Goal: Task Accomplishment & Management: Complete application form

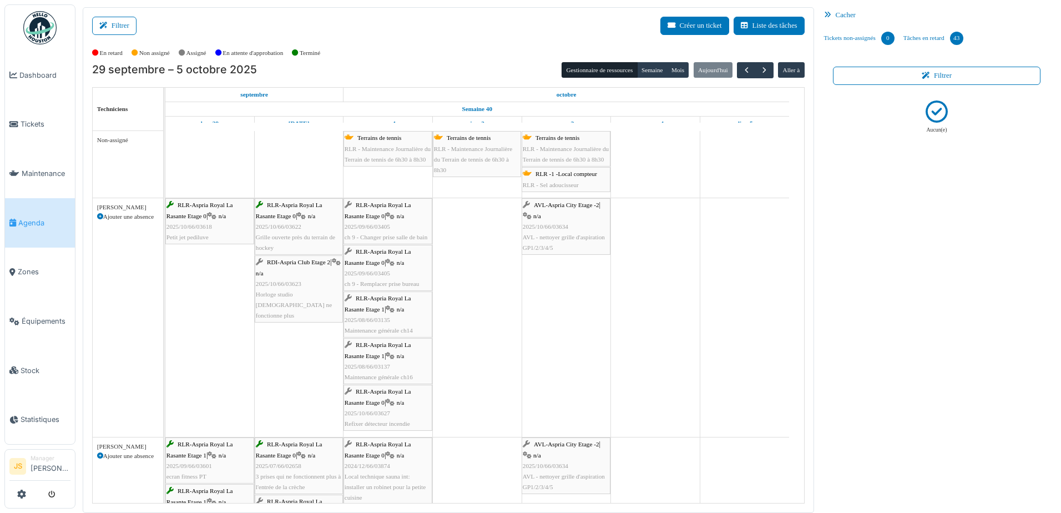
scroll to position [2, 0]
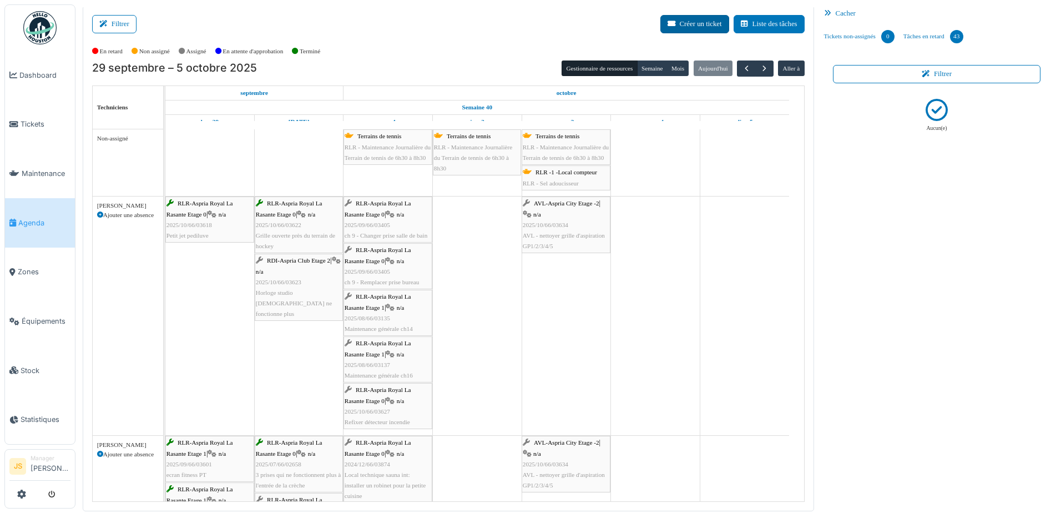
click at [671, 23] on icon at bounding box center [673, 24] width 12 height 7
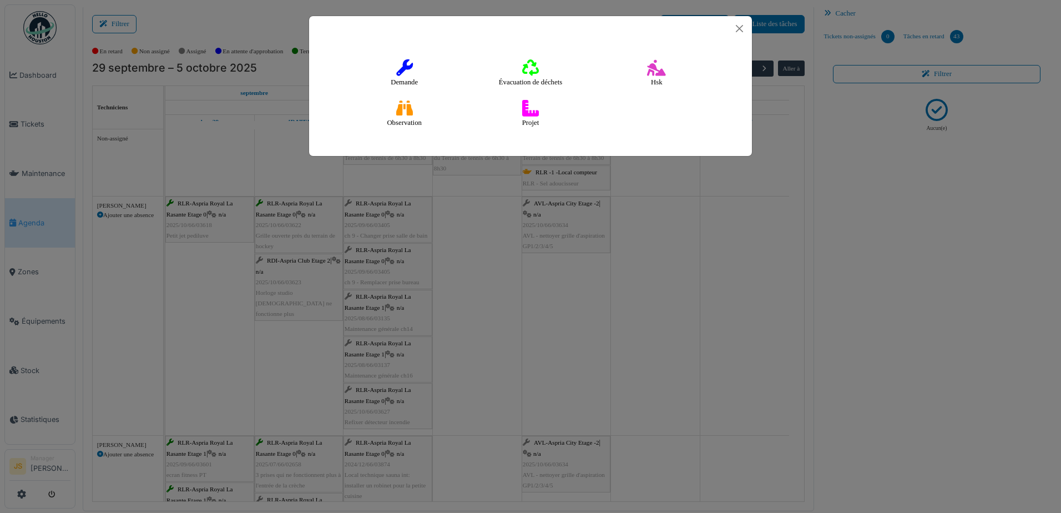
click at [608, 308] on div "Demande Évacuation de déchets [GEOGRAPHIC_DATA] Observation Projet" at bounding box center [530, 256] width 1061 height 513
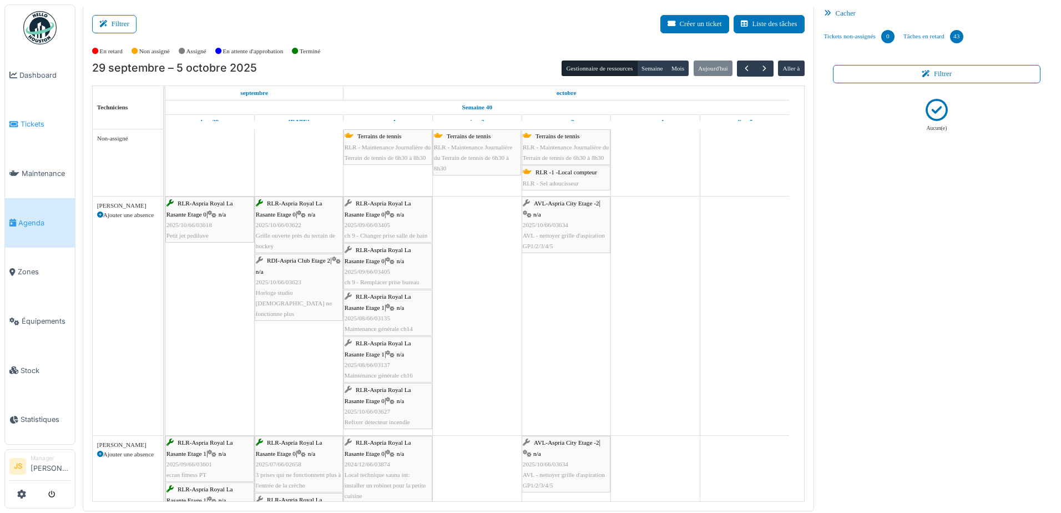
click at [24, 122] on span "Tickets" at bounding box center [46, 124] width 50 height 11
click at [38, 119] on span "Tickets" at bounding box center [46, 124] width 50 height 11
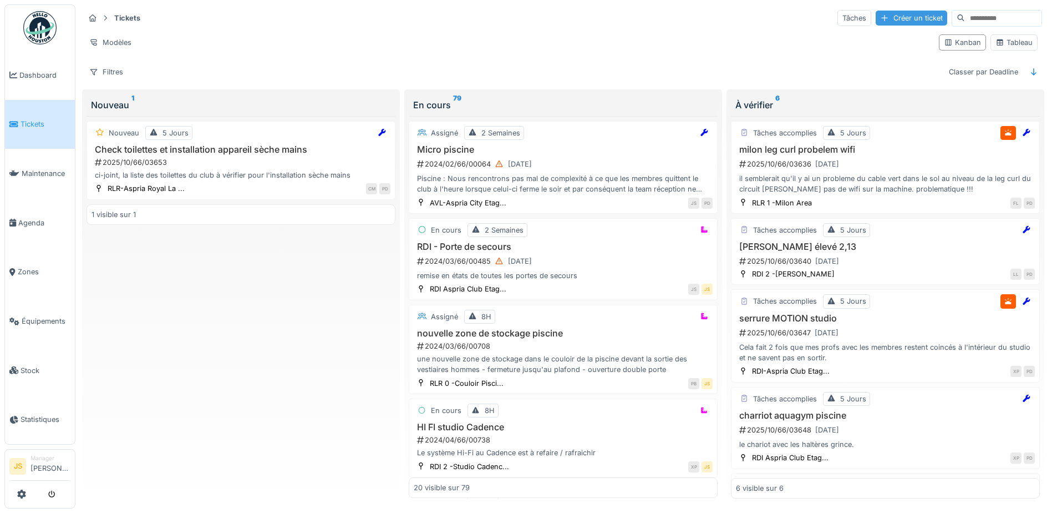
click at [876, 21] on div "Créer un ticket" at bounding box center [912, 18] width 72 height 15
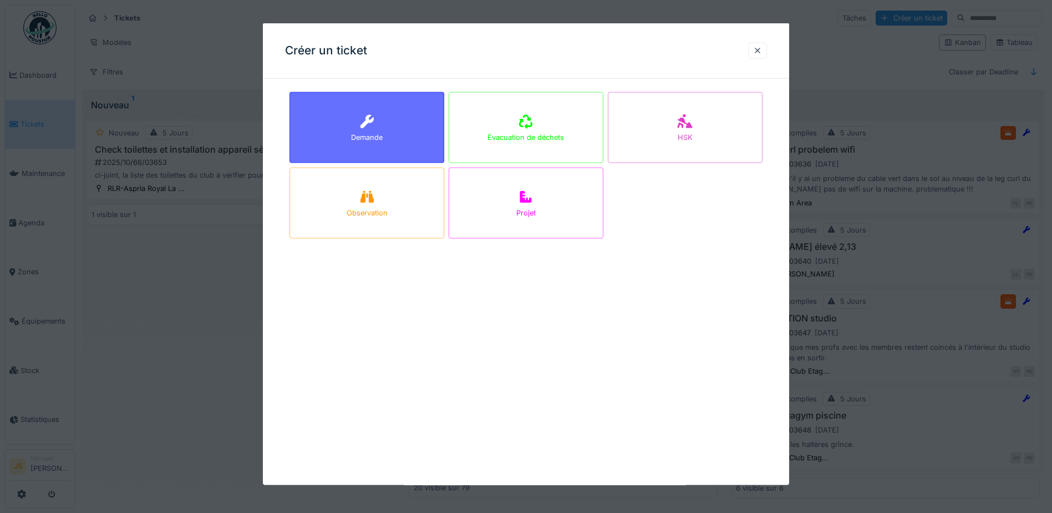
click at [401, 113] on div "Demande" at bounding box center [367, 127] width 155 height 71
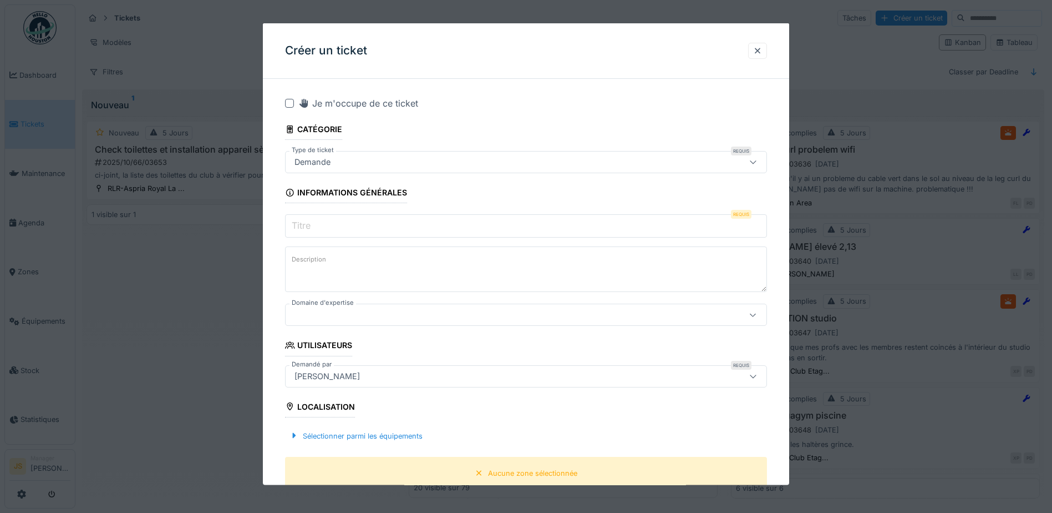
click at [320, 230] on input "Titre" at bounding box center [526, 225] width 482 height 23
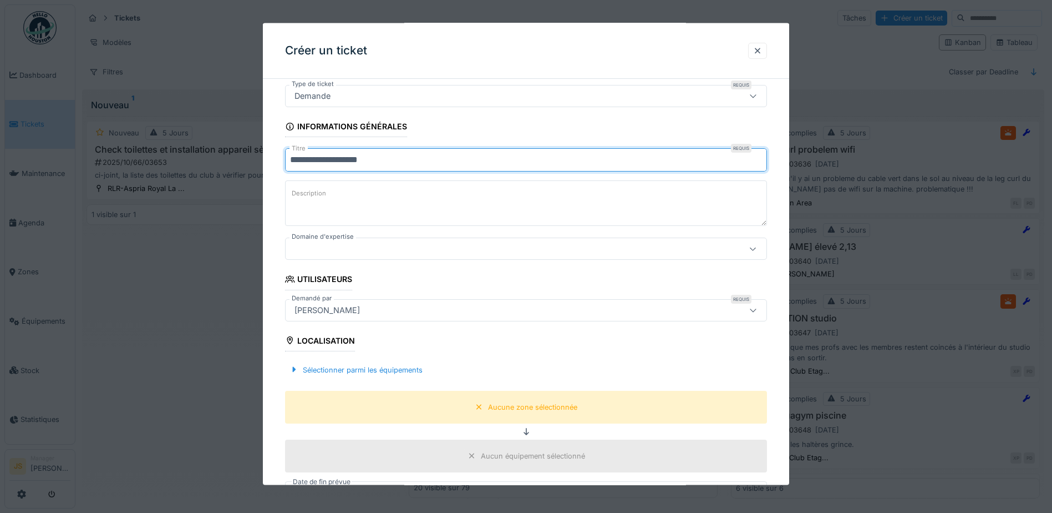
scroll to position [55, 0]
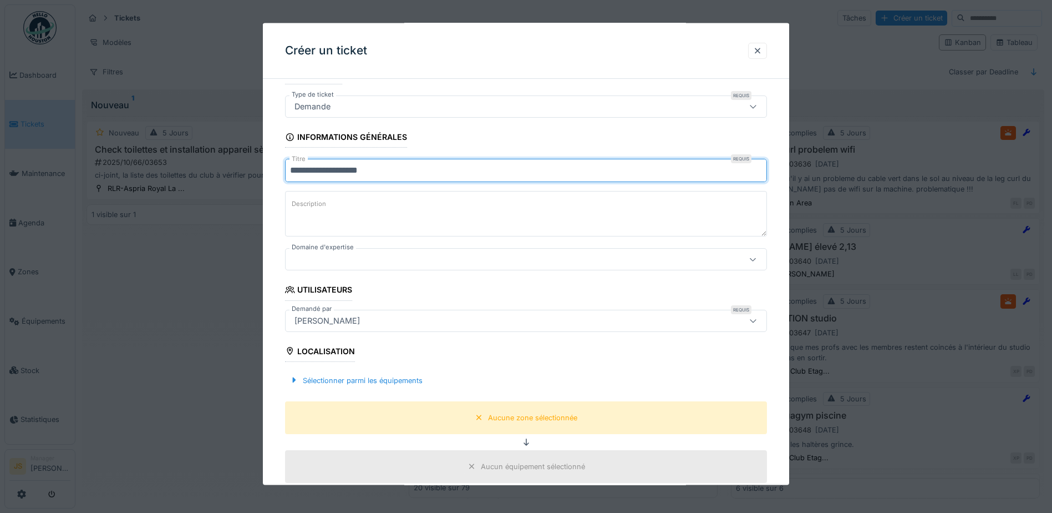
type input "**********"
click at [331, 226] on textarea "Description" at bounding box center [526, 213] width 482 height 45
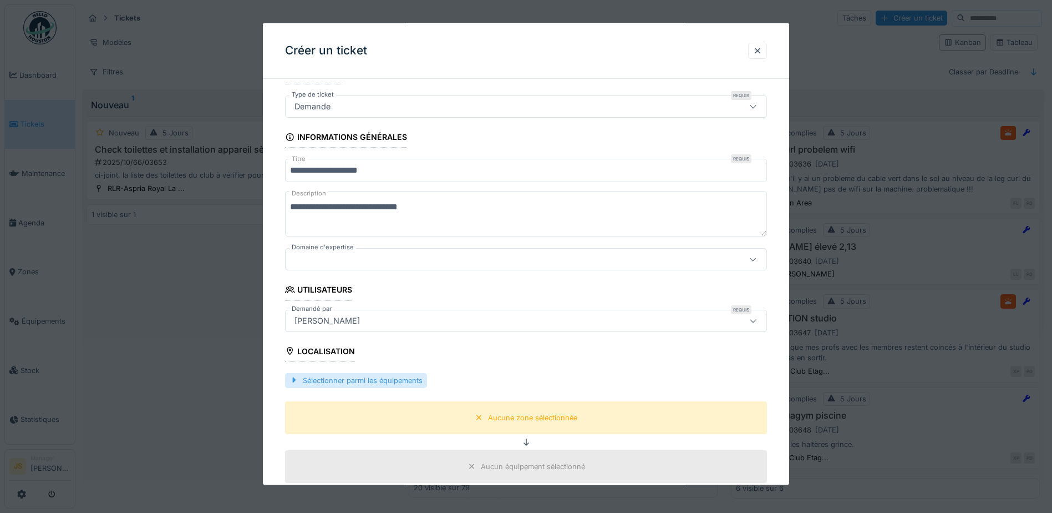
type textarea "**********"
click at [376, 384] on div "Sélectionner parmi les équipements" at bounding box center [356, 379] width 142 height 15
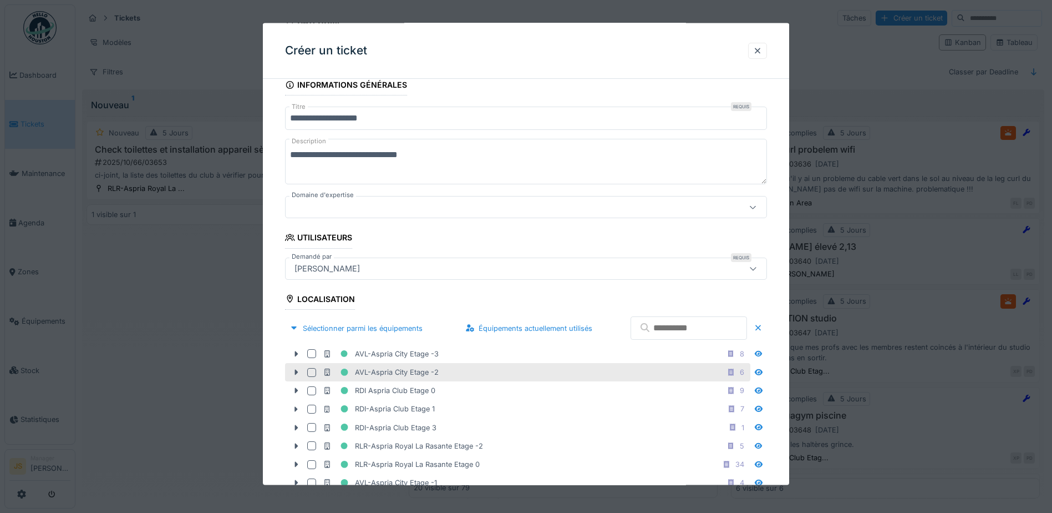
scroll to position [277, 0]
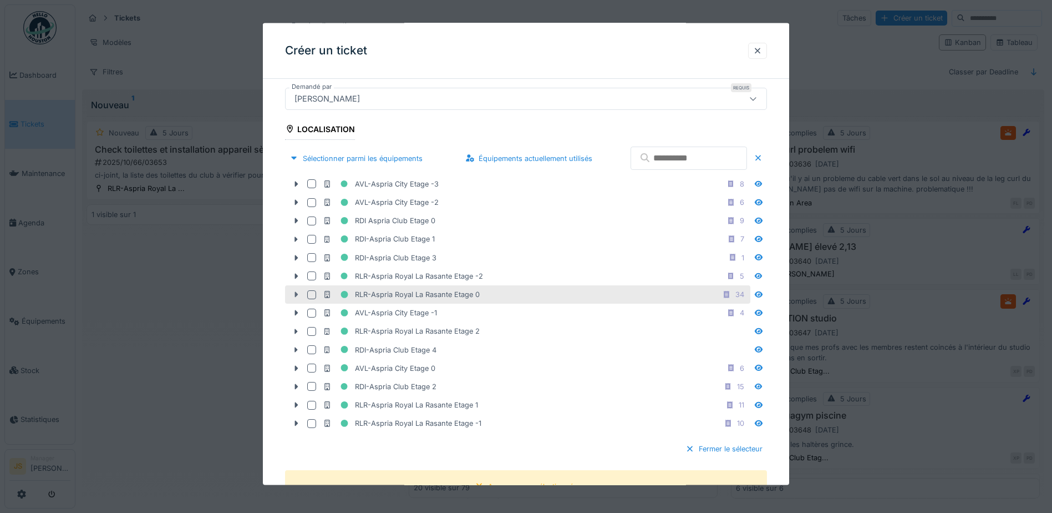
click at [295, 293] on icon at bounding box center [296, 294] width 9 height 7
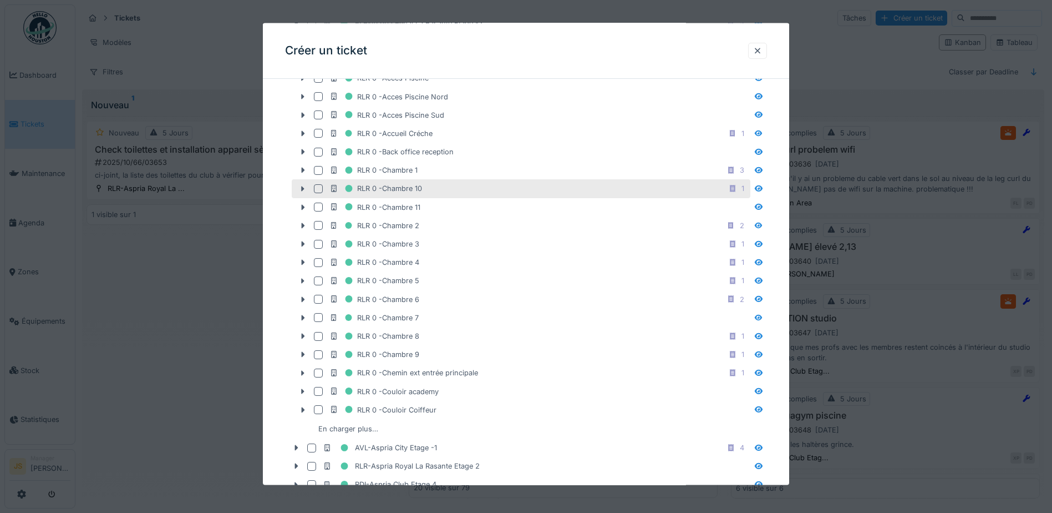
scroll to position [555, 0]
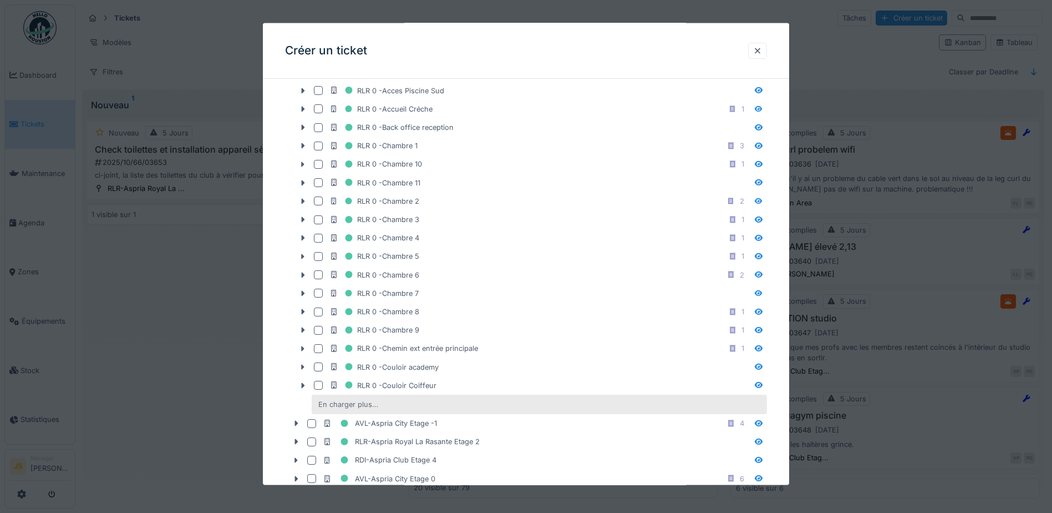
click at [357, 404] on div "En charger plus…" at bounding box center [348, 403] width 69 height 15
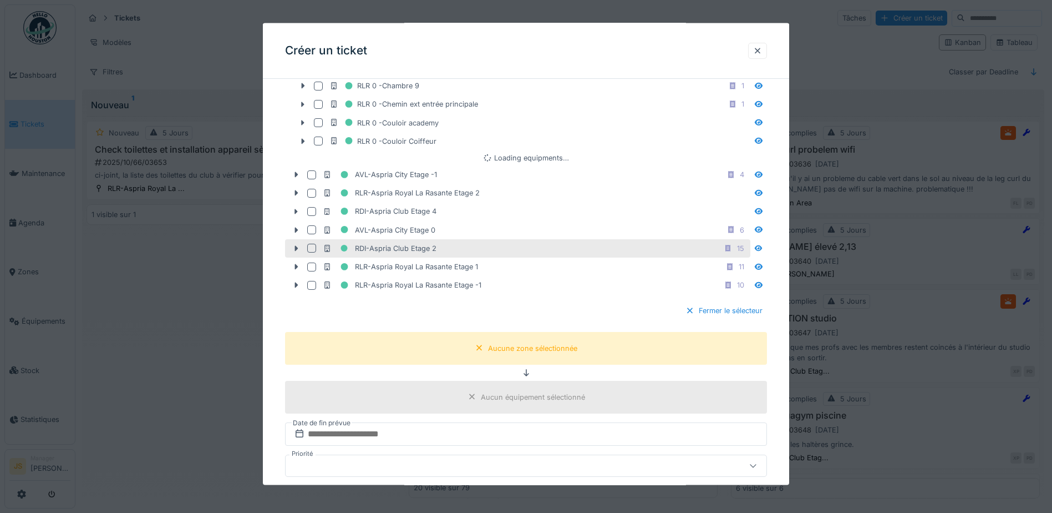
scroll to position [888, 0]
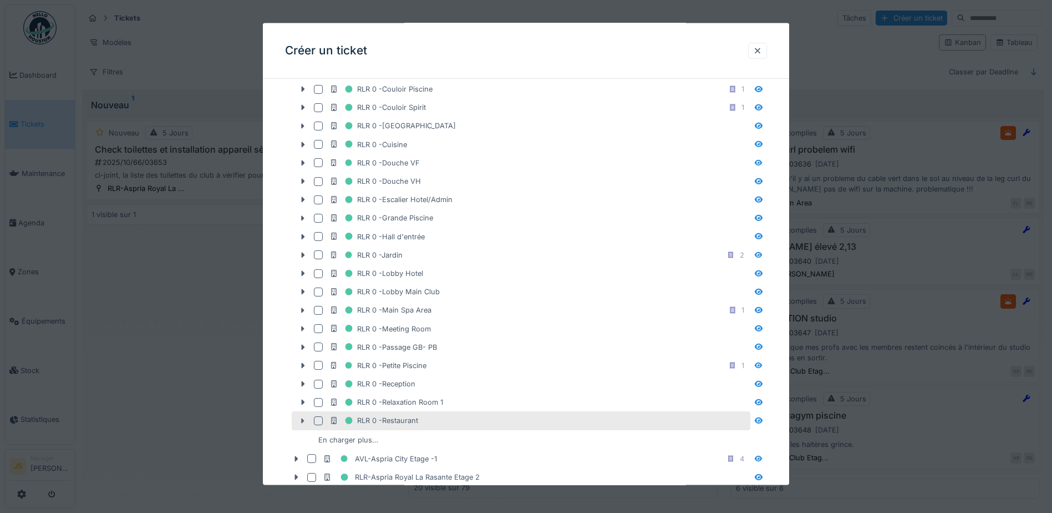
click at [305, 419] on icon at bounding box center [302, 420] width 9 height 7
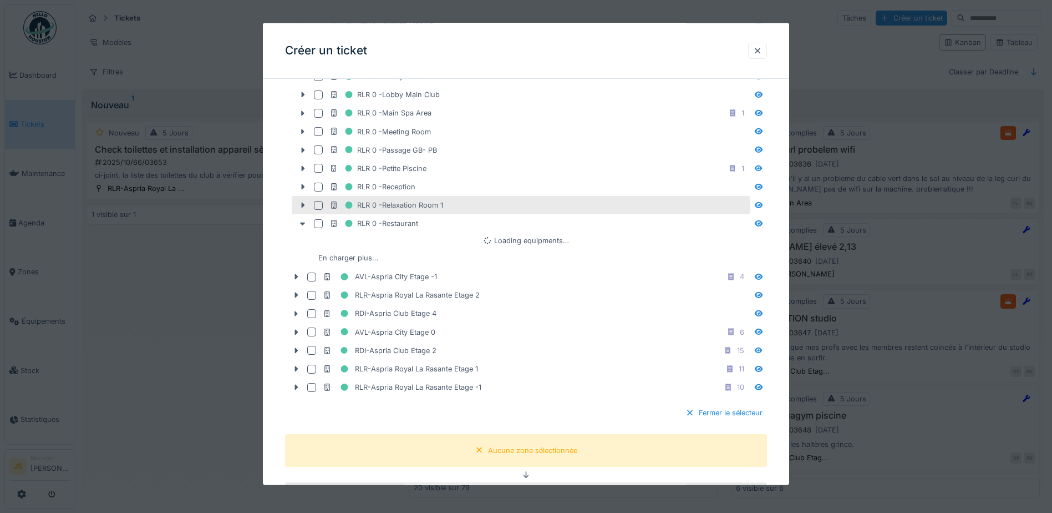
scroll to position [1109, 0]
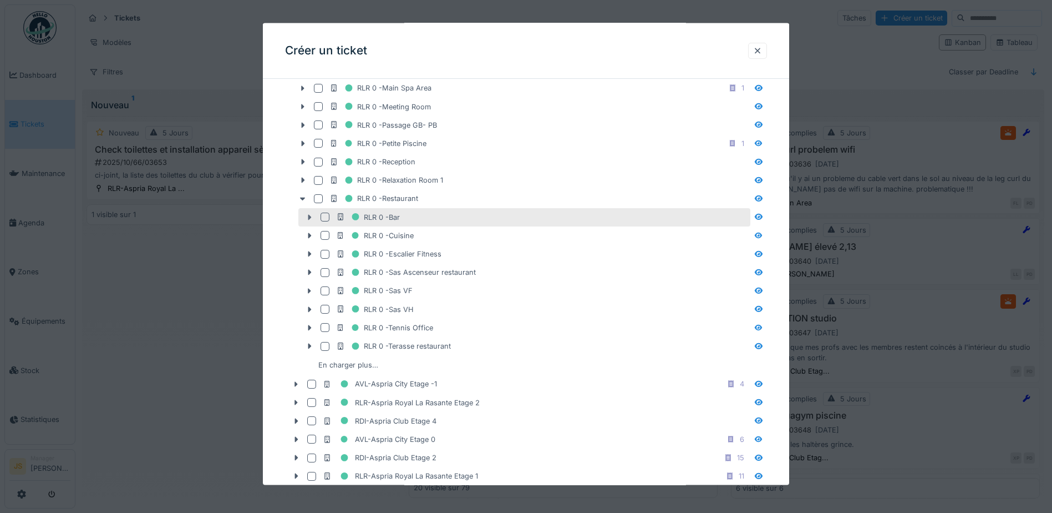
click at [307, 217] on icon at bounding box center [309, 216] width 9 height 7
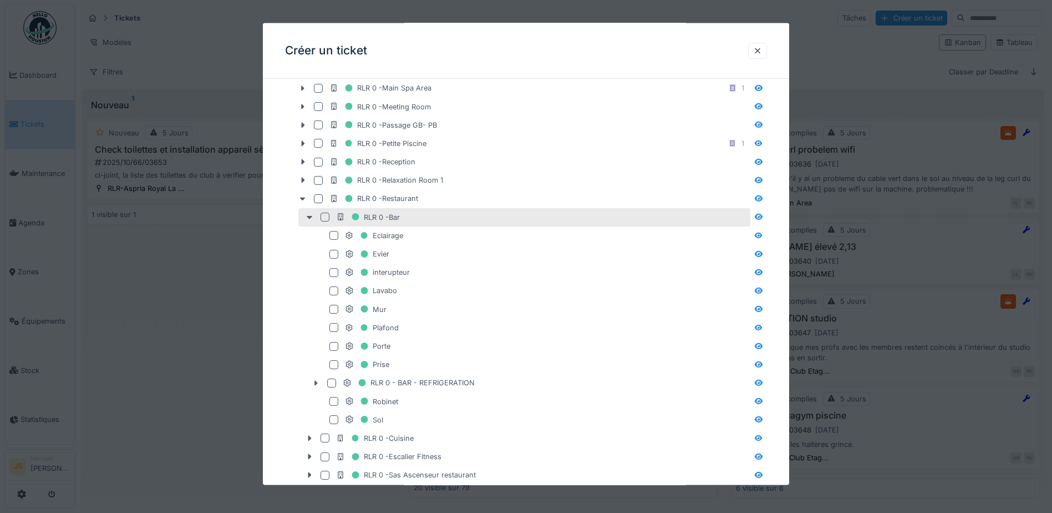
click at [326, 216] on div at bounding box center [325, 216] width 9 height 9
click at [326, 215] on icon at bounding box center [325, 217] width 7 height 6
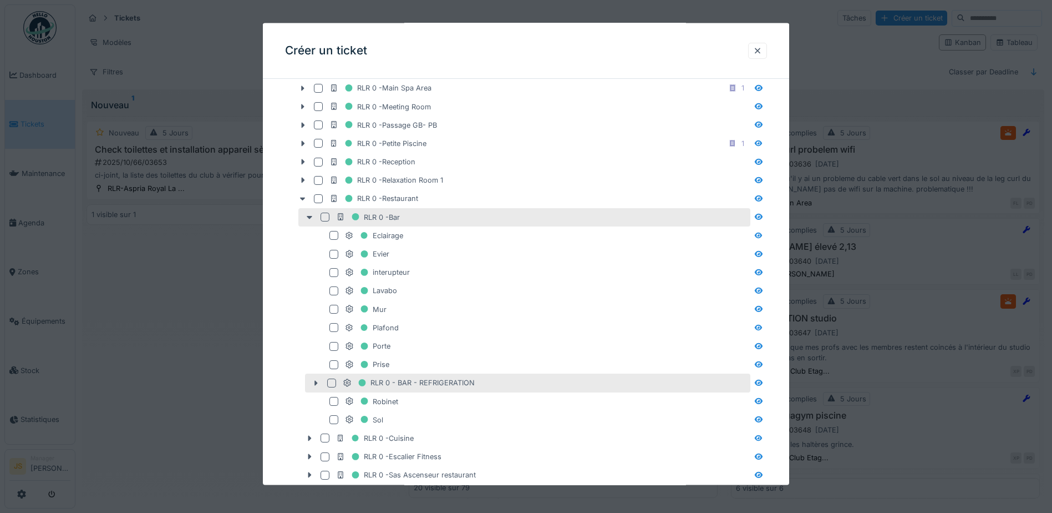
click at [329, 382] on div at bounding box center [331, 382] width 9 height 9
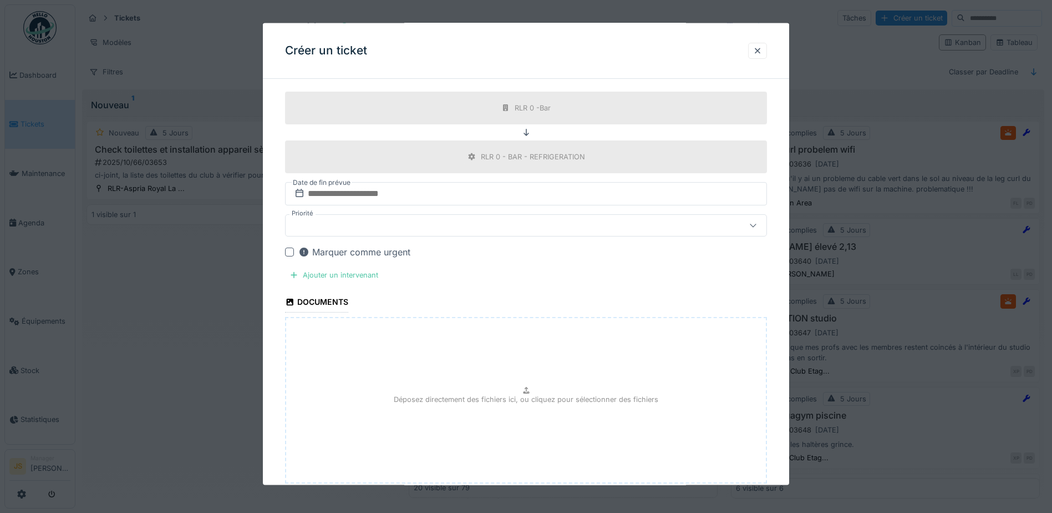
scroll to position [1775, 0]
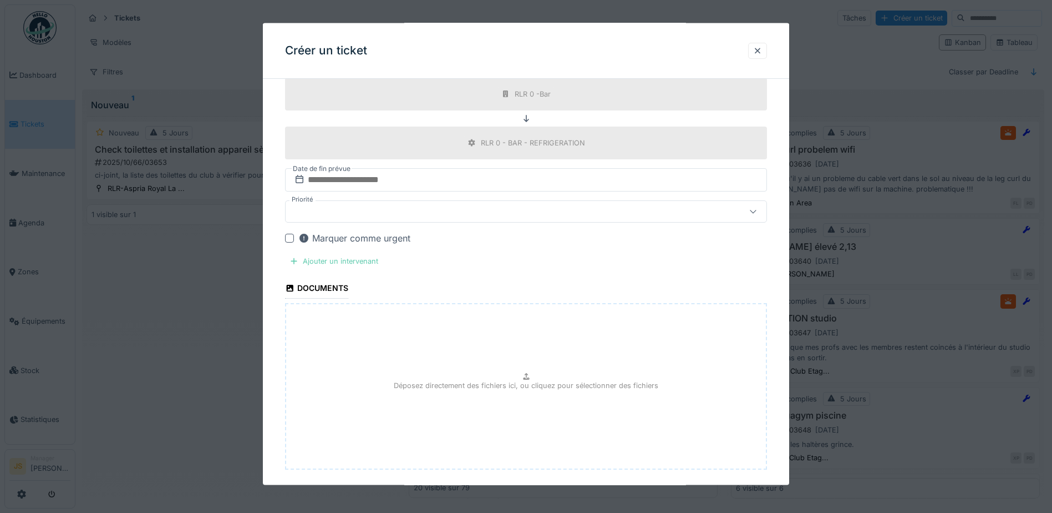
click at [349, 256] on div "Ajouter un intervenant" at bounding box center [334, 260] width 98 height 15
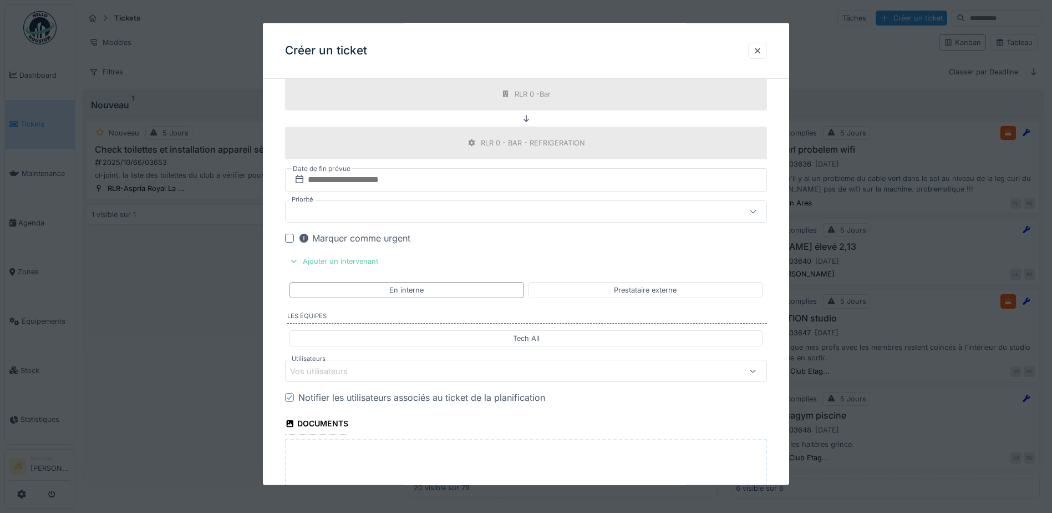
click at [338, 261] on div "Ajouter un intervenant" at bounding box center [334, 260] width 98 height 15
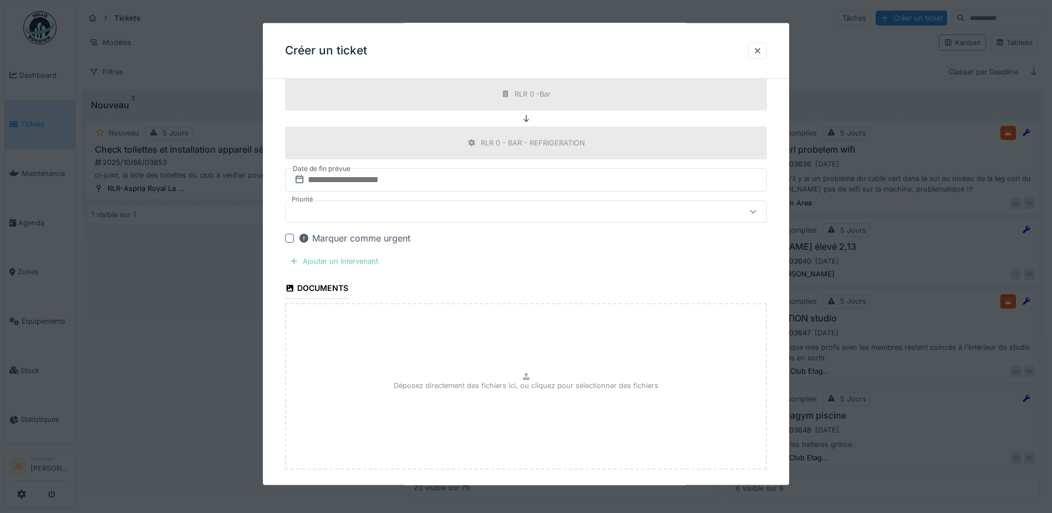
click at [343, 261] on div "Ajouter un intervenant" at bounding box center [334, 260] width 98 height 15
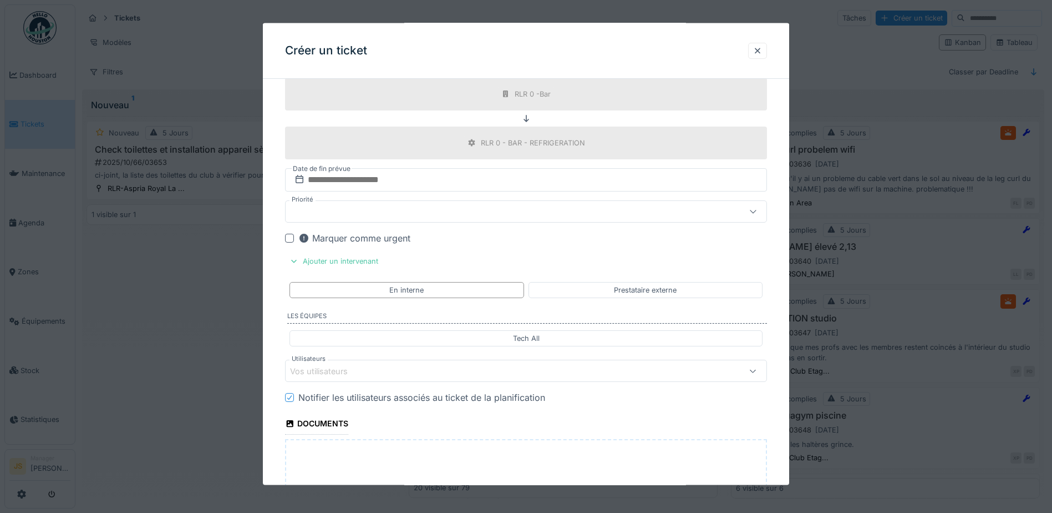
click at [343, 371] on div "Vos utilisateurs" at bounding box center [326, 370] width 73 height 12
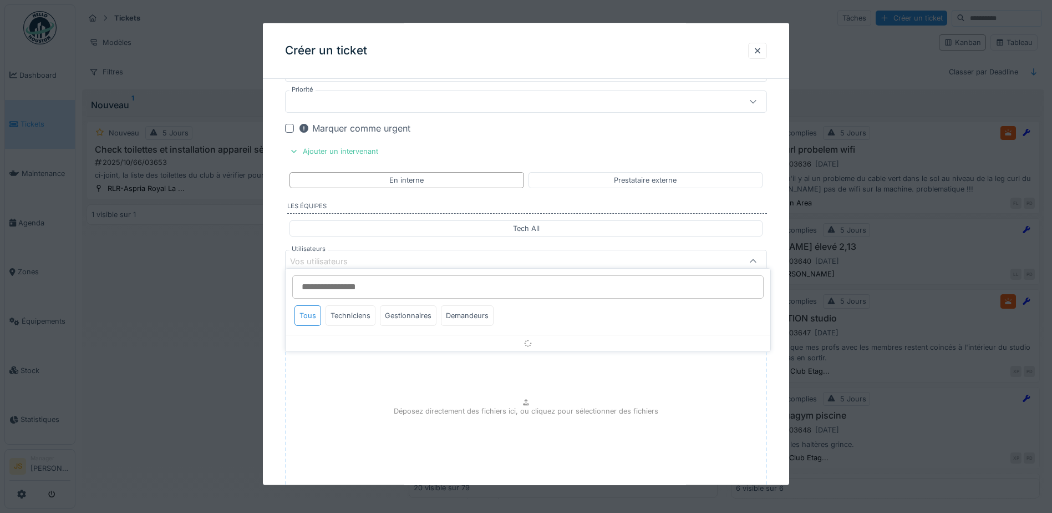
scroll to position [1892, 0]
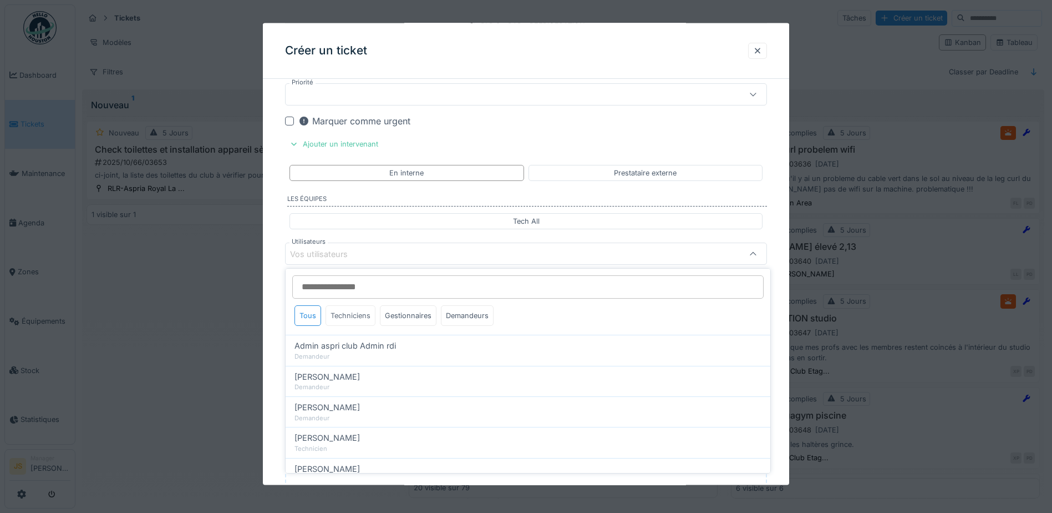
click at [353, 315] on div "Techniciens" at bounding box center [351, 315] width 50 height 21
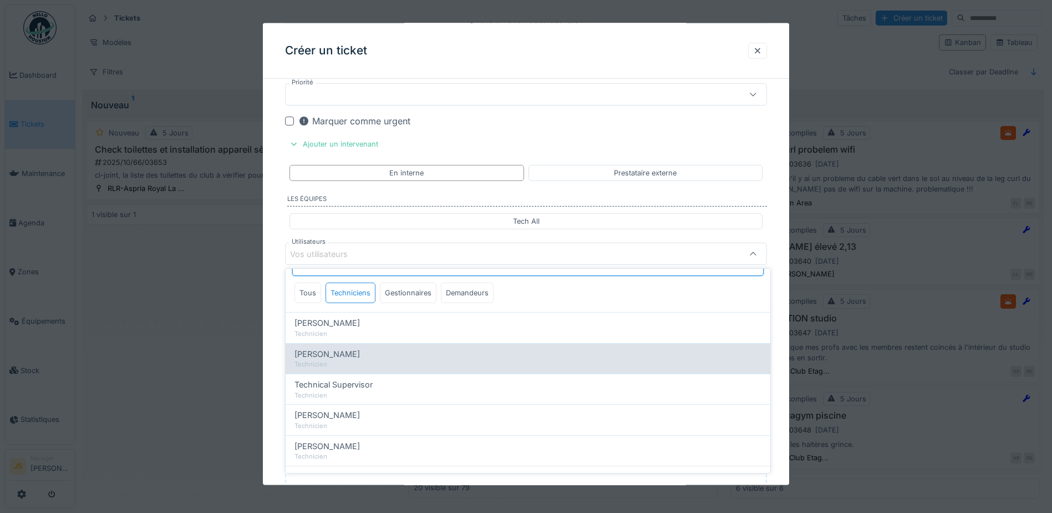
scroll to position [36, 0]
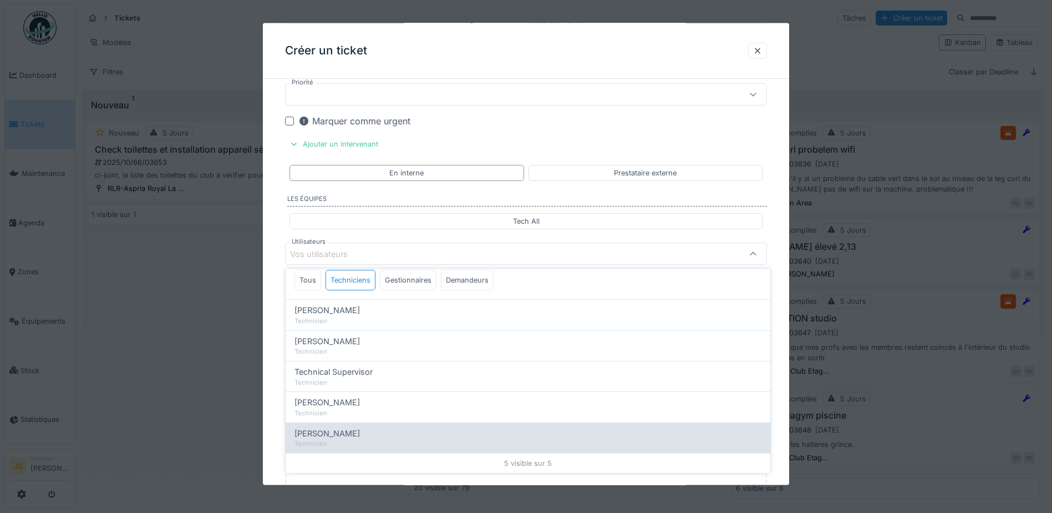
click at [354, 434] on div "[PERSON_NAME]" at bounding box center [528, 433] width 467 height 12
type input "*****"
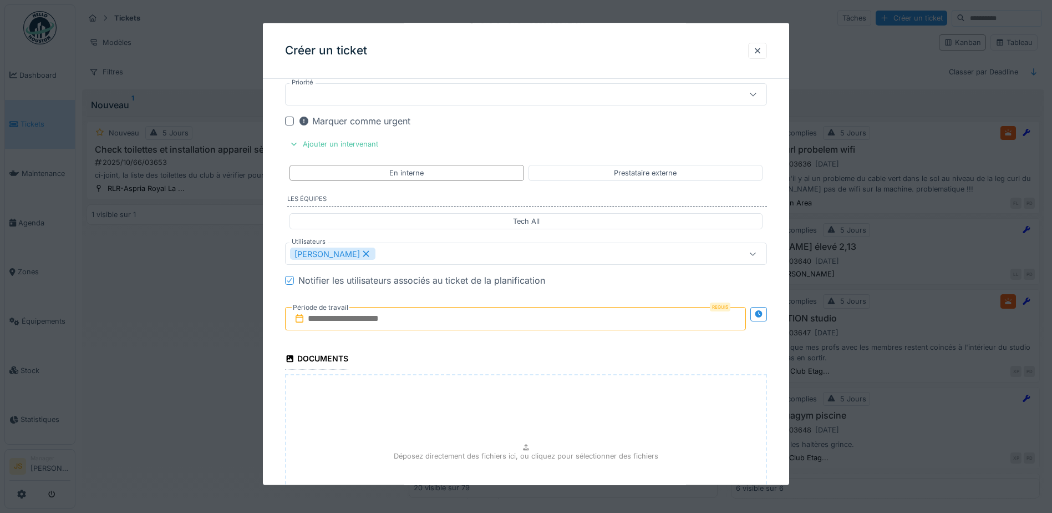
click at [329, 319] on input "text" at bounding box center [515, 318] width 461 height 23
click at [485, 463] on div "30" at bounding box center [481, 463] width 15 height 16
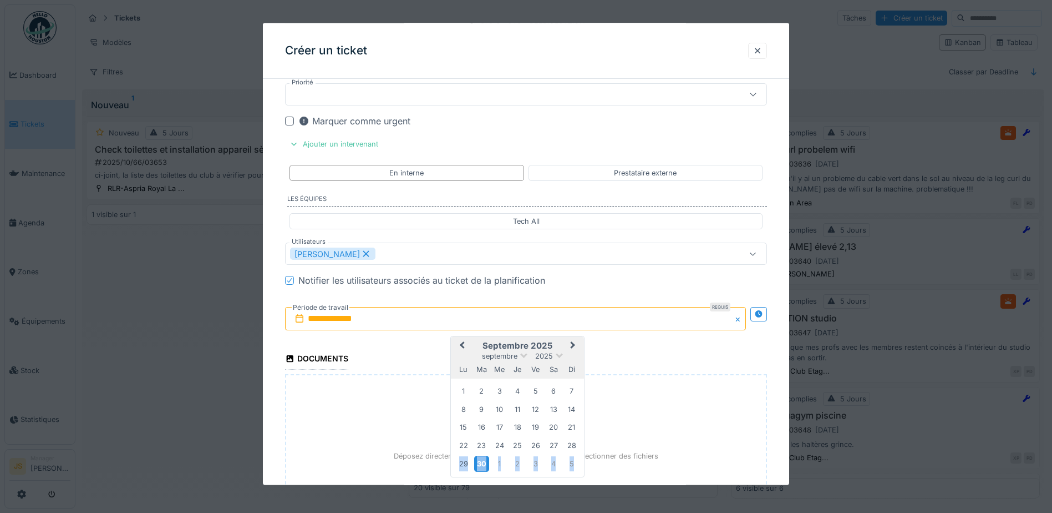
click at [485, 463] on div "30" at bounding box center [481, 463] width 15 height 16
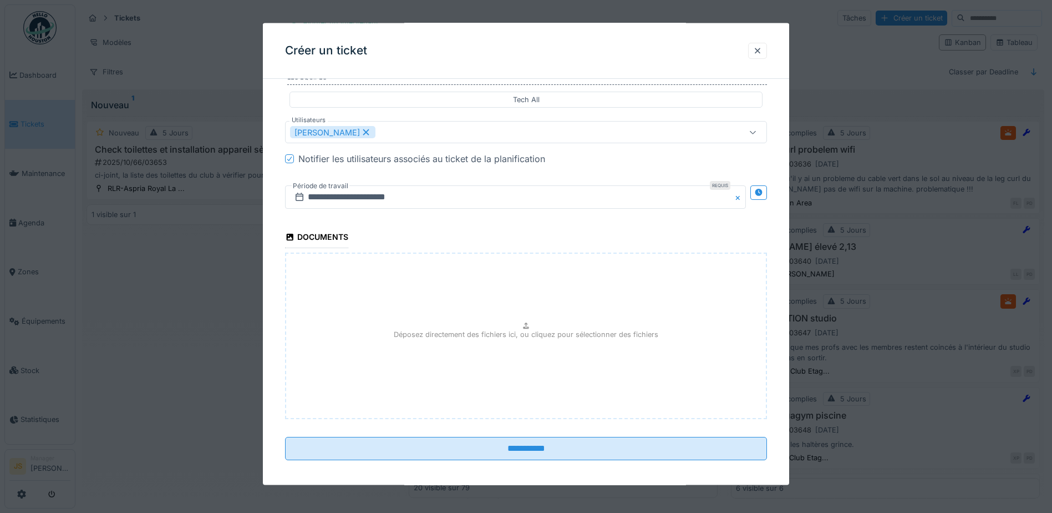
scroll to position [2020, 0]
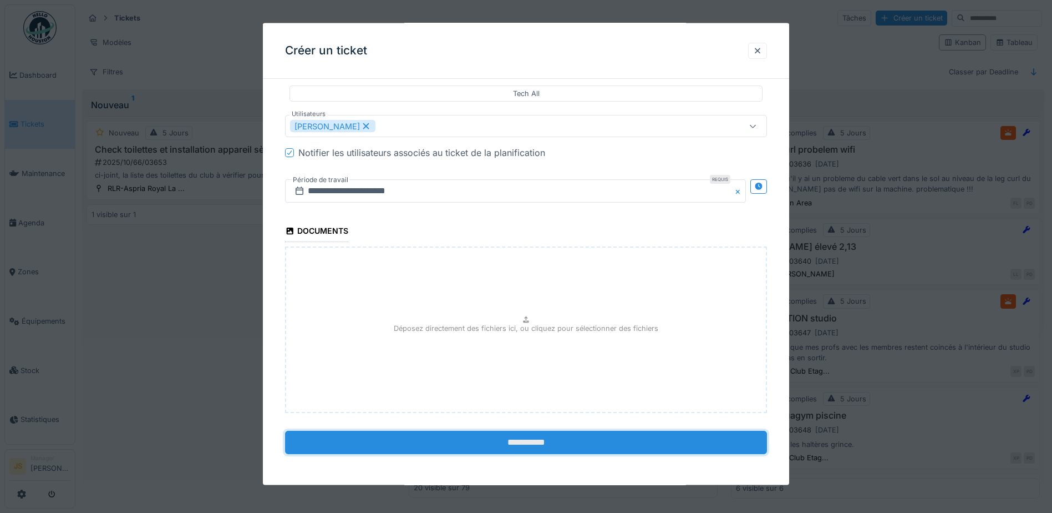
click at [564, 444] on input "**********" at bounding box center [526, 441] width 482 height 23
